Goal: Transaction & Acquisition: Subscribe to service/newsletter

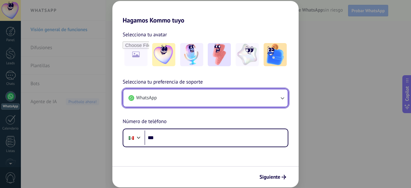
click at [207, 95] on button "WhatsApp" at bounding box center [205, 97] width 164 height 17
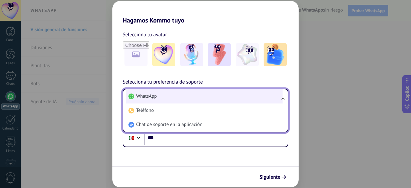
click at [207, 97] on li "WhatsApp" at bounding box center [204, 96] width 157 height 14
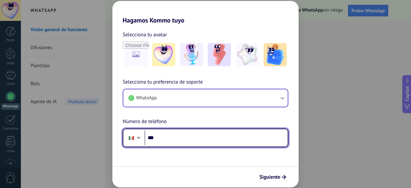
click at [187, 134] on input "***" at bounding box center [215, 137] width 143 height 15
click at [161, 140] on input "***" at bounding box center [215, 137] width 143 height 15
paste input "**"
type input "**********"
click at [237, 138] on input "**********" at bounding box center [215, 137] width 143 height 15
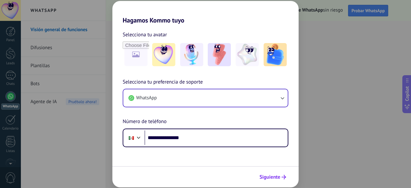
click at [277, 177] on span "Siguiente" at bounding box center [269, 177] width 21 height 4
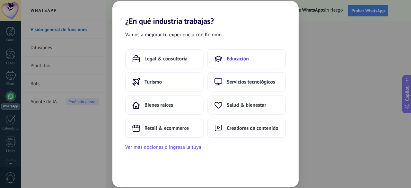
click at [231, 60] on span "Educación" at bounding box center [238, 59] width 22 height 6
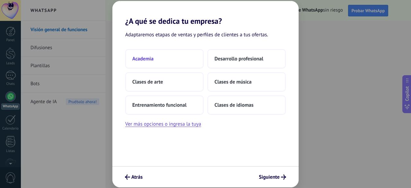
click at [155, 56] on button "Academia" at bounding box center [164, 58] width 78 height 19
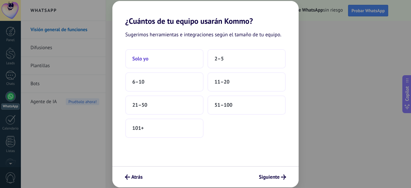
click at [157, 57] on button "Solo yo" at bounding box center [164, 58] width 78 height 19
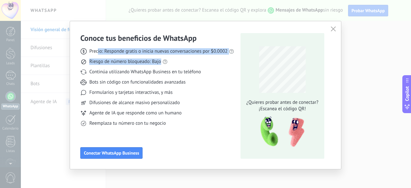
drag, startPoint x: 97, startPoint y: 52, endPoint x: 223, endPoint y: 61, distance: 126.5
click at [223, 61] on div "Precio: Responde gratis o inicia nuevas conversaciones por $0.0002 Riesgo de nú…" at bounding box center [157, 84] width 154 height 83
click at [223, 61] on div "Riesgo de número bloqueado: Bajo" at bounding box center [157, 61] width 154 height 6
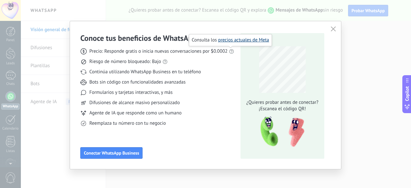
click at [231, 41] on link "precios actuales de Meta" at bounding box center [243, 40] width 51 height 6
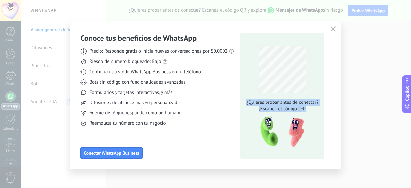
drag, startPoint x: 308, startPoint y: 110, endPoint x: 243, endPoint y: 100, distance: 65.3
click at [244, 100] on div "¿Quieres probar antes de conectar? ¡Escanea el código QR!" at bounding box center [282, 105] width 76 height 13
click at [285, 106] on span "¡Escanea el código QR!" at bounding box center [282, 109] width 76 height 6
drag, startPoint x: 307, startPoint y: 111, endPoint x: 239, endPoint y: 97, distance: 69.2
click at [239, 97] on div "Conoce tus beneficios de WhatsApp Precio: Responde gratis o inicia nuevas conve…" at bounding box center [205, 96] width 250 height 126
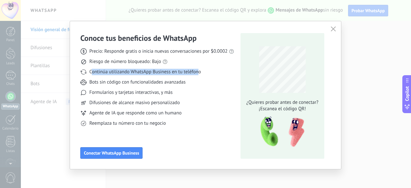
drag, startPoint x: 90, startPoint y: 72, endPoint x: 197, endPoint y: 73, distance: 107.2
click at [197, 73] on span "Continúa utilizando WhatsApp Business en tu teléfono" at bounding box center [144, 72] width 111 height 6
drag, startPoint x: 203, startPoint y: 75, endPoint x: 66, endPoint y: 74, distance: 136.7
click at [66, 74] on div "Conoce tus beneficios de WhatsApp Precio: Responde gratis o inicia nuevas conve…" at bounding box center [205, 94] width 411 height 188
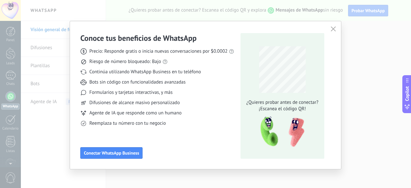
click at [155, 83] on span "Bots sin código con funcionalidades avanzadas" at bounding box center [137, 82] width 96 height 6
drag, startPoint x: 90, startPoint y: 73, endPoint x: 205, endPoint y: 73, distance: 115.2
click at [205, 73] on div "Continúa utilizando WhatsApp Business en tu teléfono" at bounding box center [157, 72] width 154 height 6
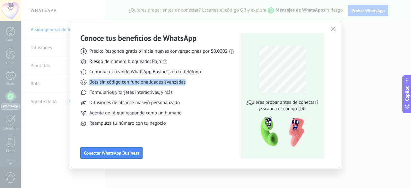
drag, startPoint x: 205, startPoint y: 79, endPoint x: 84, endPoint y: 80, distance: 120.4
click at [84, 80] on div "Bots sin código con funcionalidades avanzadas" at bounding box center [157, 82] width 154 height 6
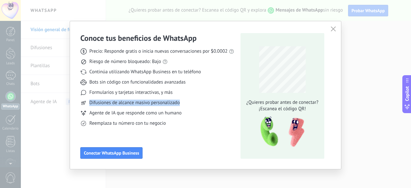
drag, startPoint x: 87, startPoint y: 102, endPoint x: 189, endPoint y: 103, distance: 102.7
click at [189, 103] on div "Difusiones de alcance masivo personalizado" at bounding box center [157, 103] width 154 height 6
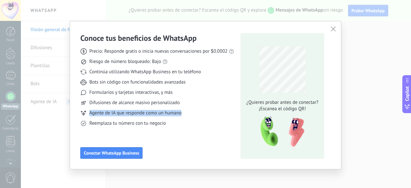
drag, startPoint x: 87, startPoint y: 111, endPoint x: 185, endPoint y: 112, distance: 98.2
click at [185, 112] on div "Agente de IA que responde como un humano" at bounding box center [157, 113] width 154 height 6
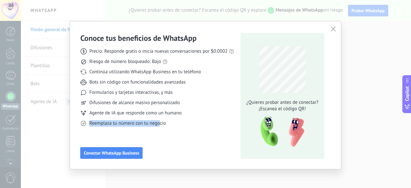
drag, startPoint x: 89, startPoint y: 123, endPoint x: 157, endPoint y: 123, distance: 68.1
click at [157, 123] on span "Reemplaza tu número con tu negocio" at bounding box center [127, 123] width 76 height 6
click at [164, 123] on span "Reemplaza tu número con tu negocio" at bounding box center [127, 123] width 76 height 6
drag, startPoint x: 171, startPoint y: 123, endPoint x: 80, endPoint y: 123, distance: 91.2
click at [80, 123] on div "Reemplaza tu número con tu negocio" at bounding box center [157, 123] width 154 height 6
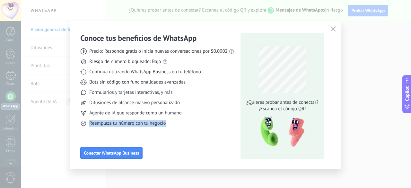
click at [147, 129] on div "Conoce tus beneficios de WhatsApp Precio: Responde gratis o inicia nuevas conve…" at bounding box center [157, 96] width 154 height 126
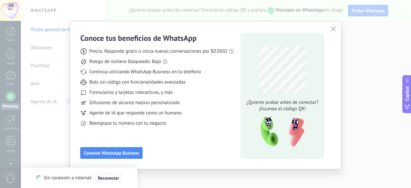
click at [115, 181] on button "Reconectar" at bounding box center [108, 178] width 26 height 10
click at [332, 28] on icon "button" at bounding box center [333, 28] width 5 height 5
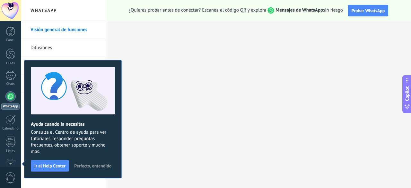
click at [91, 164] on span "Perfecto, entendido" at bounding box center [92, 165] width 37 height 4
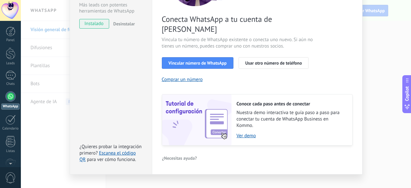
scroll to position [1, 0]
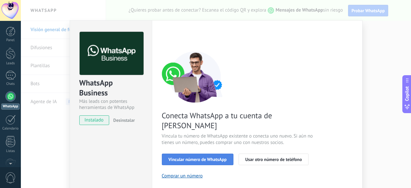
click at [214, 157] on span "Vincular número de WhatsApp" at bounding box center [198, 159] width 58 height 4
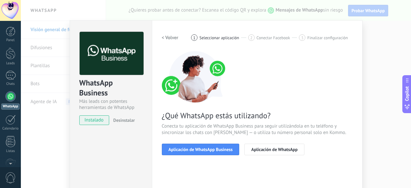
scroll to position [33, 0]
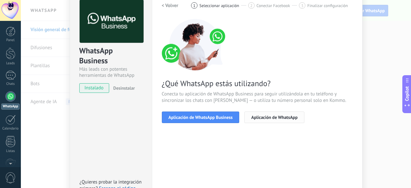
click at [283, 118] on span "Aplicación de WhatsApp" at bounding box center [274, 117] width 46 height 4
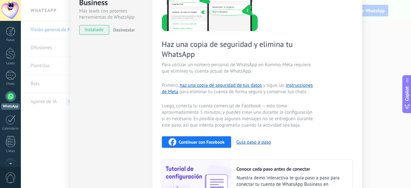
scroll to position [97, 0]
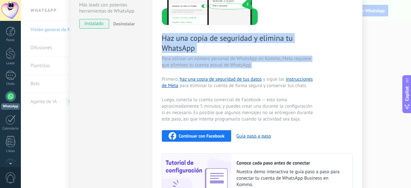
drag, startPoint x: 259, startPoint y: 64, endPoint x: 160, endPoint y: 39, distance: 101.4
click at [162, 39] on div "Haz una copia de seguridad y elimina tu WhatsApp Para utilizar un número person…" at bounding box center [257, 80] width 191 height 250
click at [162, 39] on span "Haz una copia de seguridad y elimina tu WhatsApp" at bounding box center [238, 43] width 153 height 20
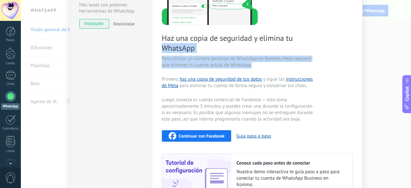
drag, startPoint x: 257, startPoint y: 66, endPoint x: 158, endPoint y: 46, distance: 101.2
click at [158, 46] on div "Configuraciones Autorizaciones This tab logs the users who have granted integra…" at bounding box center [257, 78] width 211 height 309
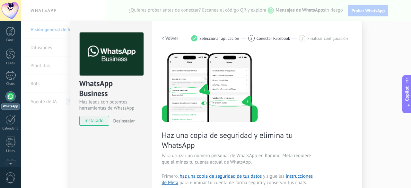
scroll to position [32, 0]
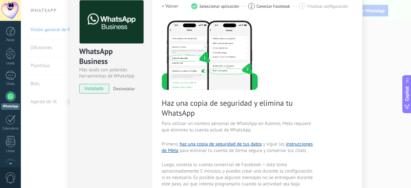
click at [258, 131] on span "Para utilizar un número personal de WhatsApp en Kommo, Meta requiere que elimin…" at bounding box center [238, 126] width 153 height 13
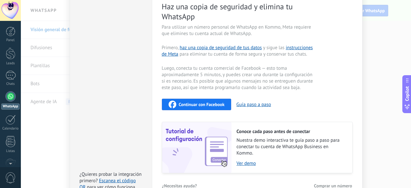
scroll to position [96, 0]
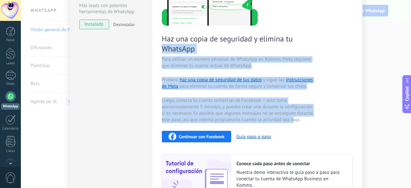
drag, startPoint x: 289, startPoint y: 119, endPoint x: 161, endPoint y: 51, distance: 145.2
click at [162, 51] on div "Haz una copia de seguridad y elimina tu WhatsApp Para utilizar un número person…" at bounding box center [257, 80] width 191 height 250
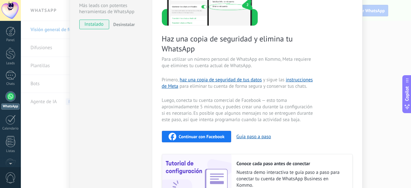
click at [302, 124] on div "Haz una copia de seguridad y elimina tu WhatsApp Para utilizar un número person…" at bounding box center [257, 80] width 191 height 250
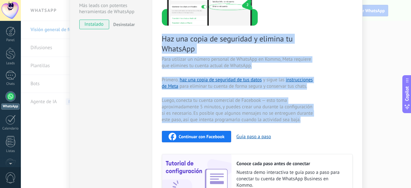
drag, startPoint x: 304, startPoint y: 120, endPoint x: 160, endPoint y: 41, distance: 164.3
click at [162, 41] on div "Haz una copia de seguridad y elimina tu WhatsApp Para utilizar un número person…" at bounding box center [257, 80] width 191 height 250
click at [162, 41] on span "Haz una copia de seguridad y elimina tu WhatsApp" at bounding box center [238, 44] width 153 height 20
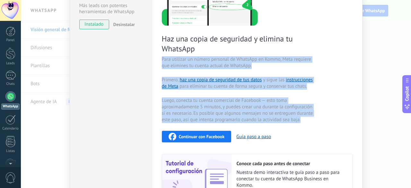
drag, startPoint x: 309, startPoint y: 120, endPoint x: 157, endPoint y: 64, distance: 162.1
click at [157, 64] on div "Configuraciones Autorizaciones This tab logs the users who have granted integra…" at bounding box center [257, 79] width 211 height 309
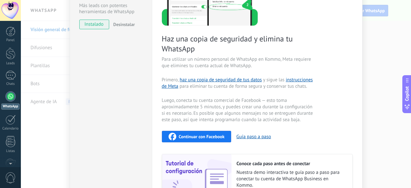
click at [148, 95] on div "WhatsApp Business Más leads con potentes herramientas de WhatsApp instalado Des…" at bounding box center [111, 79] width 82 height 309
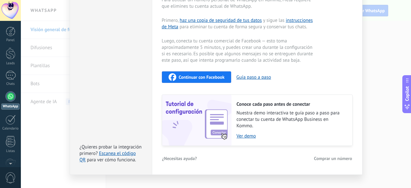
scroll to position [166, 0]
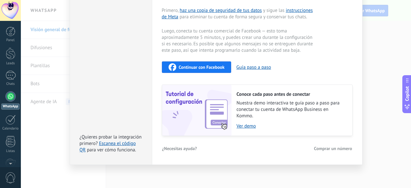
click at [322, 147] on span "Comprar un número" at bounding box center [333, 148] width 38 height 4
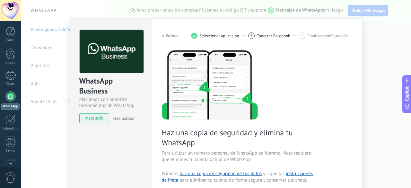
scroll to position [0, 0]
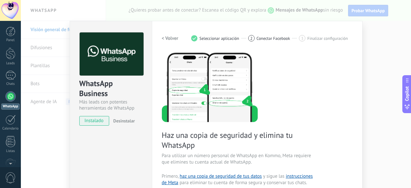
click at [99, 123] on span "instalado" at bounding box center [94, 121] width 29 height 10
click at [376, 83] on div "WhatsApp Business Más leads con potentes herramientas de WhatsApp instalado Des…" at bounding box center [216, 94] width 390 height 188
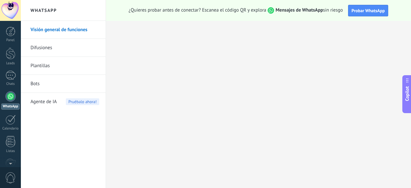
click at [60, 46] on link "Difusiones" at bounding box center [64, 48] width 69 height 18
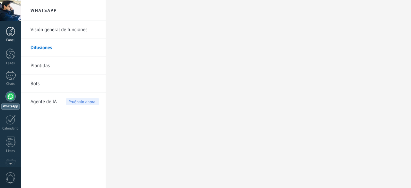
click at [8, 35] on div at bounding box center [11, 32] width 10 height 10
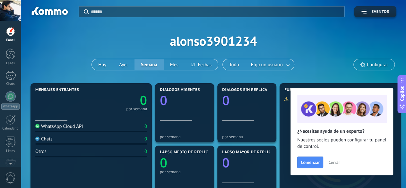
click at [333, 161] on span "Cerrar" at bounding box center [334, 162] width 12 height 4
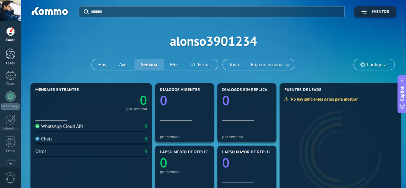
click at [13, 56] on div at bounding box center [11, 54] width 10 height 12
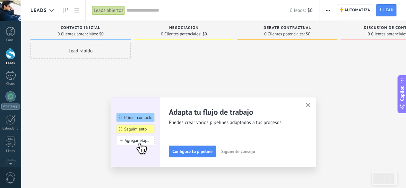
click at [312, 105] on button "button" at bounding box center [308, 105] width 8 height 9
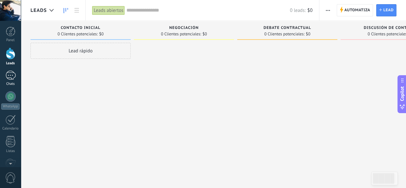
click at [12, 72] on div at bounding box center [10, 75] width 10 height 9
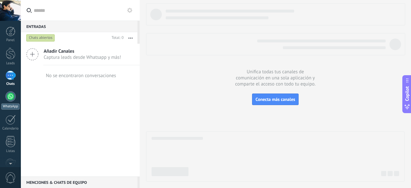
click at [16, 97] on link "WhatsApp" at bounding box center [10, 100] width 21 height 18
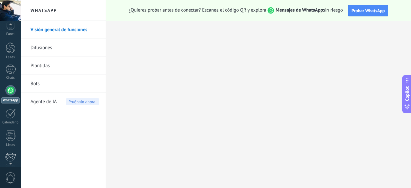
scroll to position [13, 0]
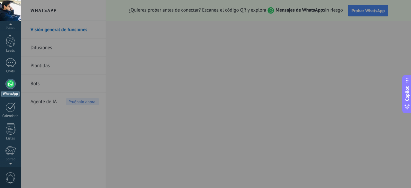
click at [59, 149] on div at bounding box center [226, 94] width 411 height 188
click at [43, 44] on div at bounding box center [226, 94] width 411 height 188
click at [14, 97] on div at bounding box center [10, 96] width 10 height 10
click at [131, 117] on div at bounding box center [226, 94] width 411 height 188
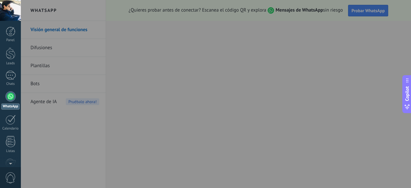
drag, startPoint x: 288, startPoint y: 26, endPoint x: 283, endPoint y: 70, distance: 44.2
click at [288, 26] on div at bounding box center [226, 94] width 411 height 188
click at [411, 98] on button "Copilot" at bounding box center [406, 94] width 9 height 38
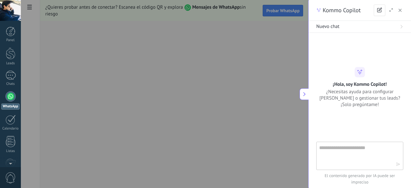
click at [408, 9] on div "Kommo Copilot" at bounding box center [359, 10] width 102 height 21
click at [405, 9] on div "Kommo Copilot" at bounding box center [359, 10] width 102 height 21
drag, startPoint x: 402, startPoint y: 10, endPoint x: 395, endPoint y: 12, distance: 6.7
click at [402, 10] on button "button" at bounding box center [400, 10] width 6 height 8
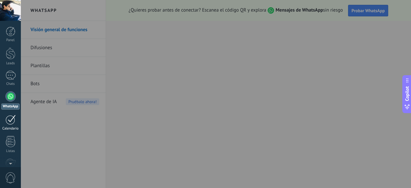
click at [14, 124] on div at bounding box center [10, 120] width 10 height 10
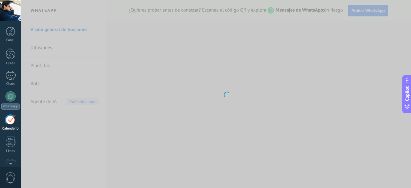
scroll to position [18, 0]
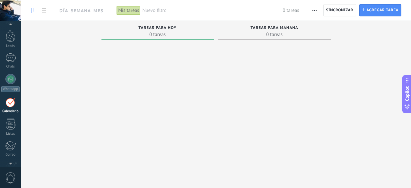
scroll to position [18, 0]
click at [46, 7] on link at bounding box center [44, 10] width 11 height 13
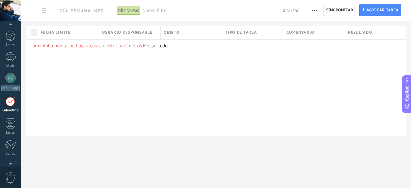
click at [33, 9] on use at bounding box center [33, 10] width 4 height 5
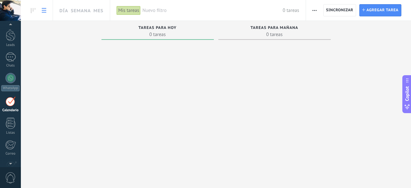
click at [40, 14] on link at bounding box center [44, 10] width 11 height 13
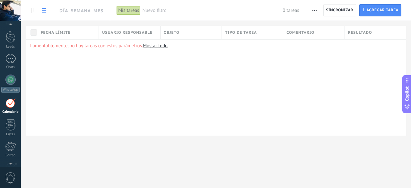
scroll to position [18, 0]
click at [13, 82] on link "WhatsApp" at bounding box center [10, 82] width 21 height 18
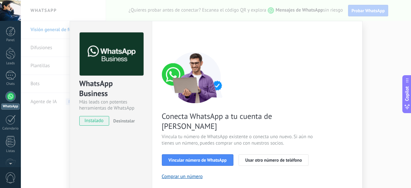
scroll to position [32, 0]
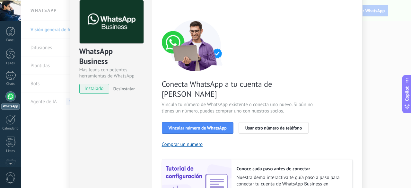
click at [163, 82] on span "Conecta WhatsApp a tu cuenta de [PERSON_NAME]" at bounding box center [238, 89] width 153 height 20
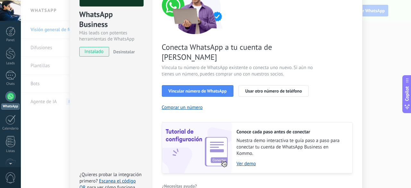
scroll to position [97, 0]
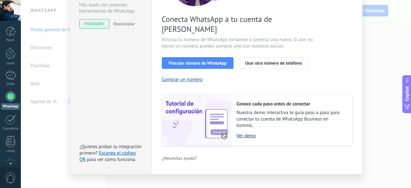
click at [248, 133] on link "Ver demo" at bounding box center [291, 136] width 109 height 6
